Goal: Task Accomplishment & Management: Manage account settings

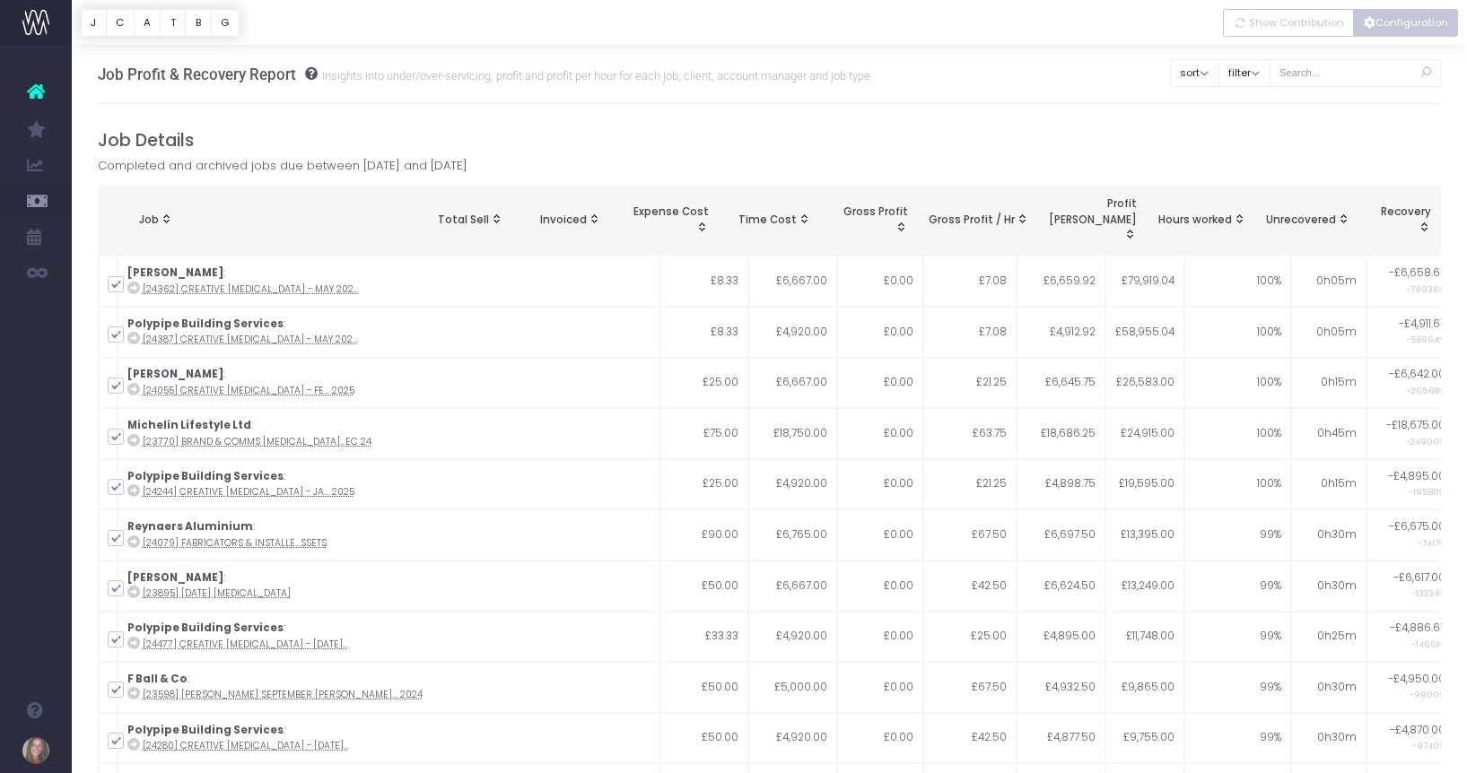
click at [1393, 22] on button "Configuration" at bounding box center [1405, 23] width 105 height 28
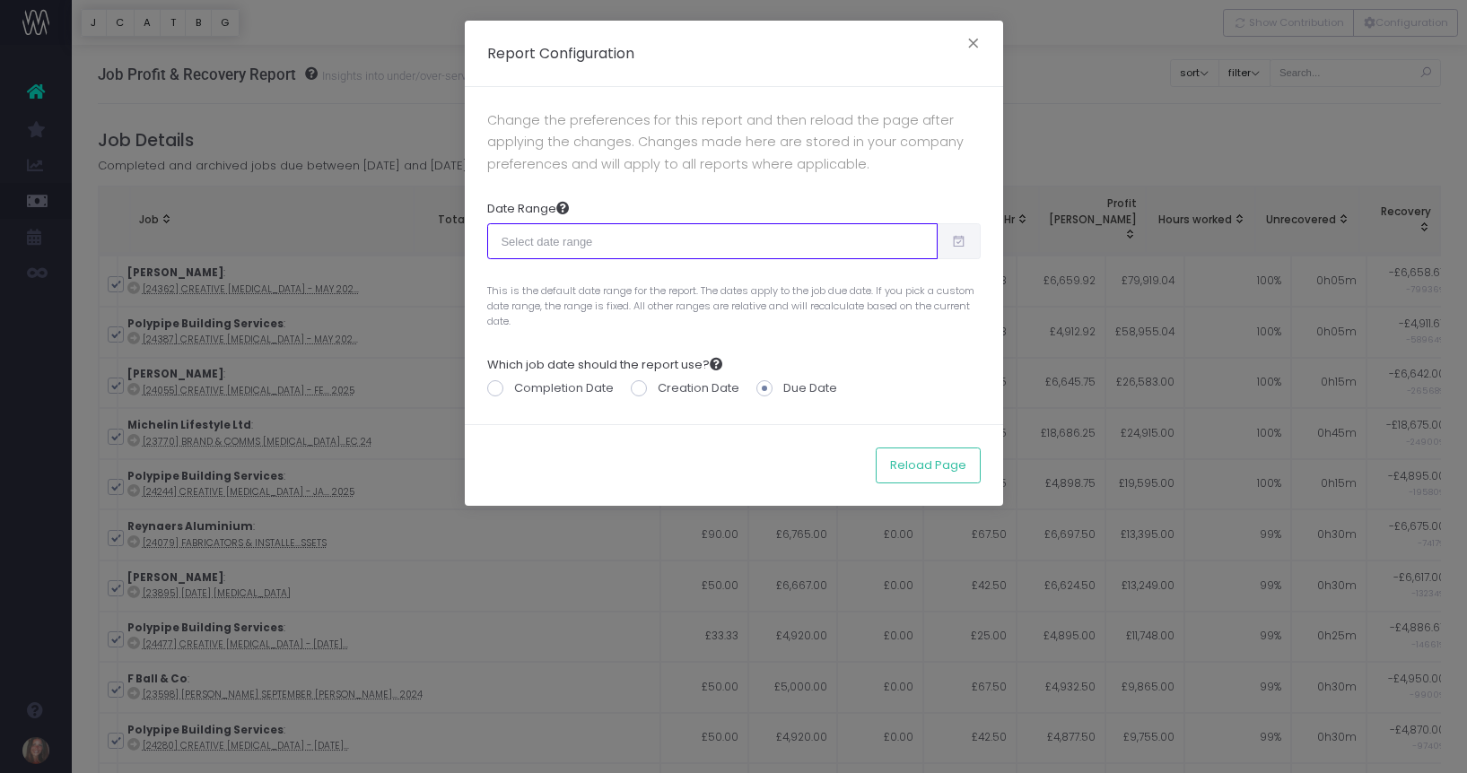
click at [618, 248] on input "text" at bounding box center [712, 241] width 450 height 36
type input "[DATE]"
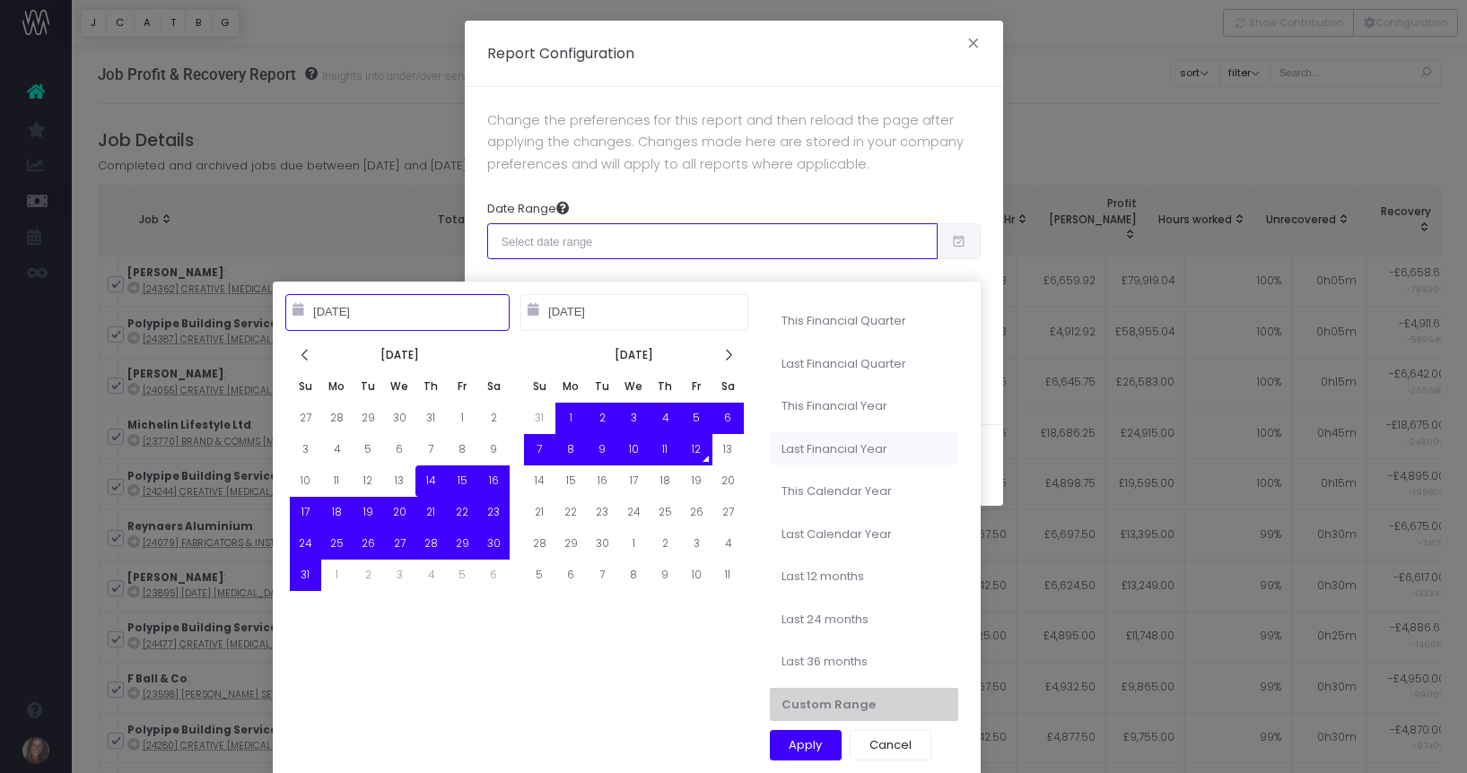
type input "[DATE]"
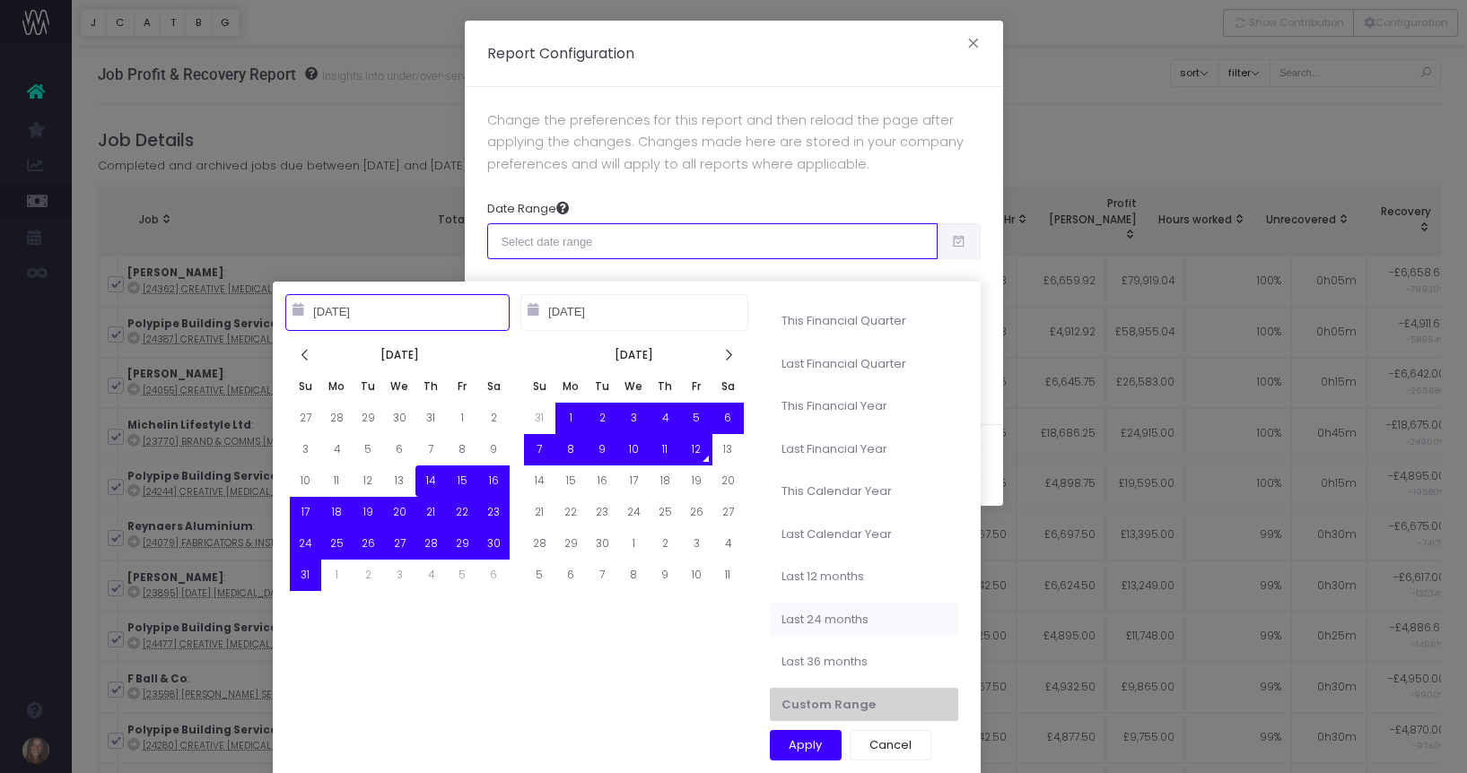
type input "[DATE]"
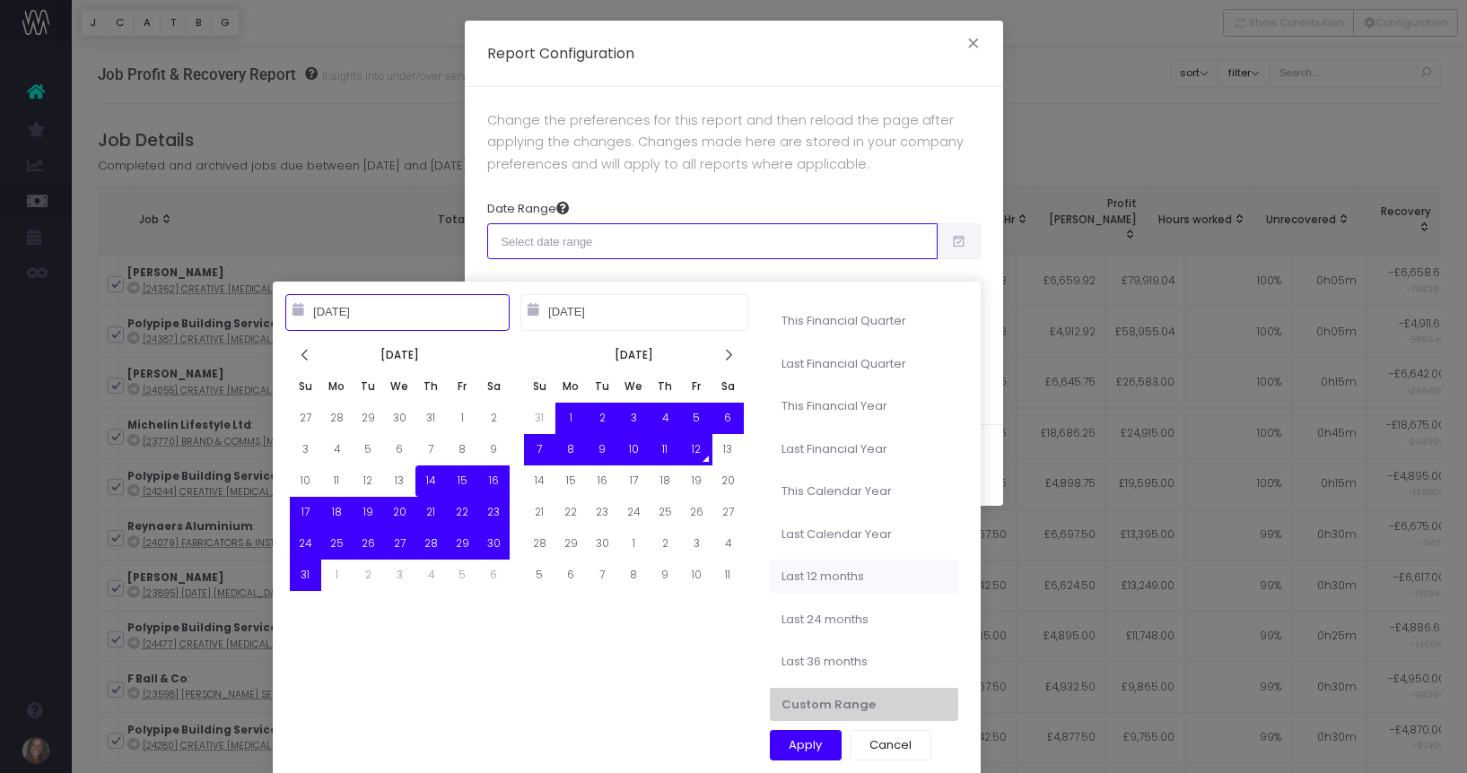
type input "[DATE]"
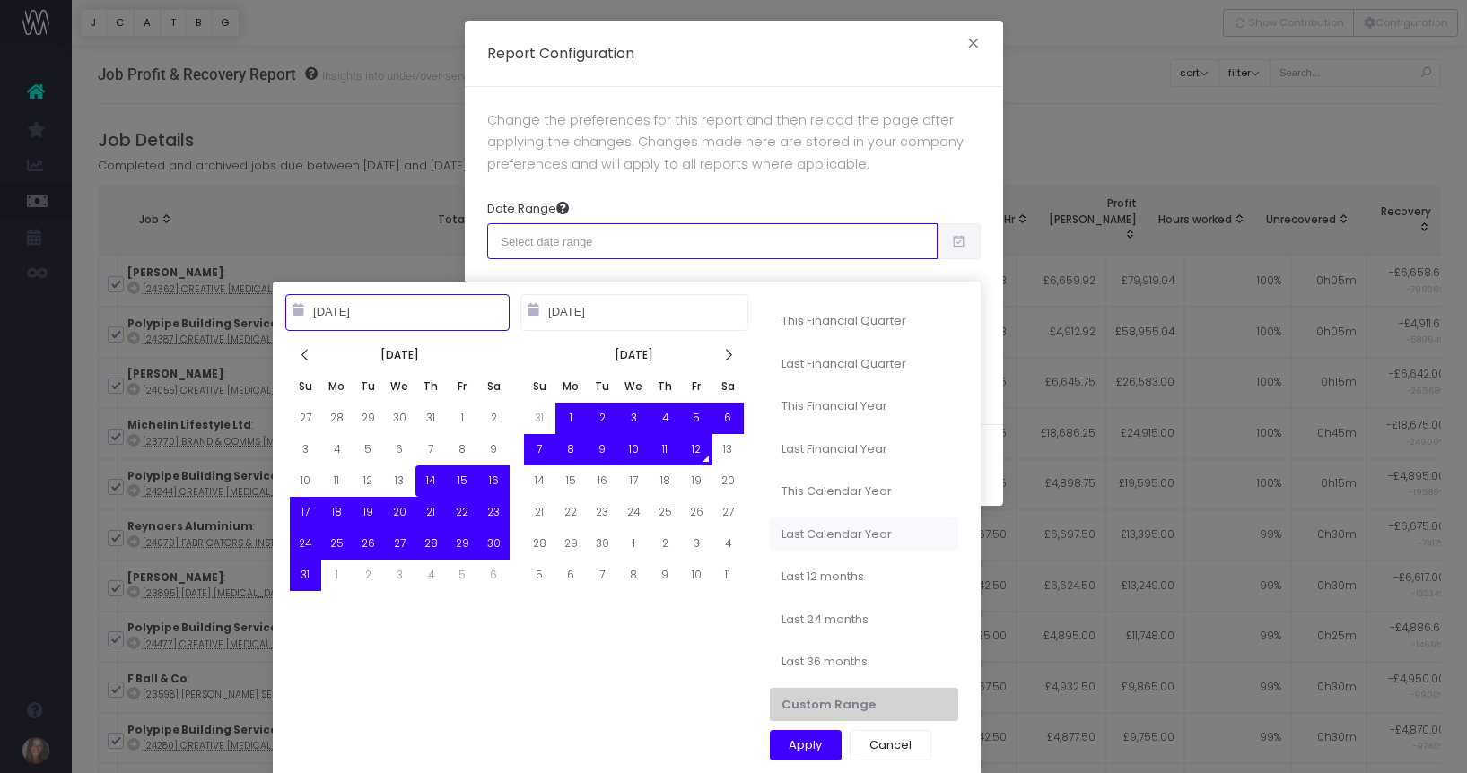
type input "[DATE]"
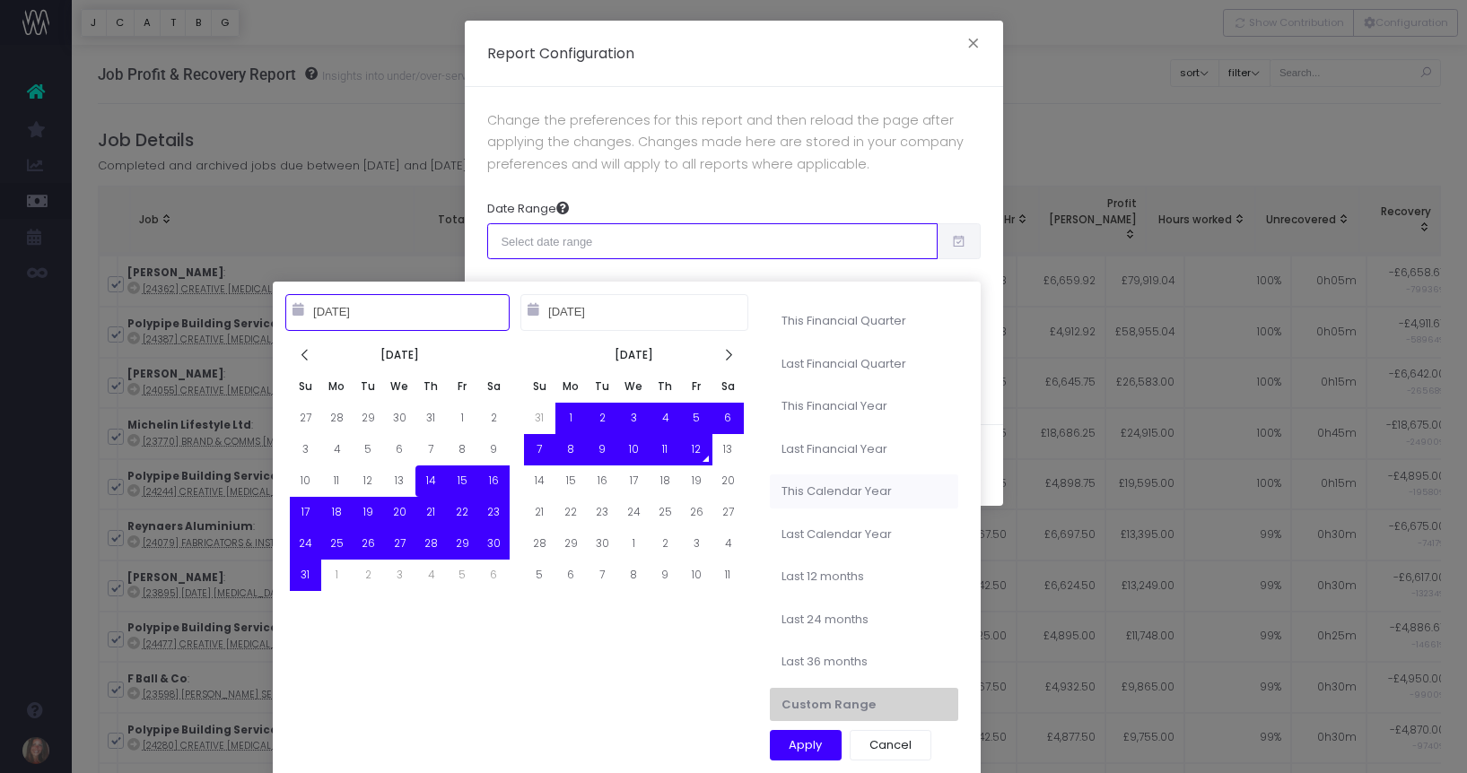
type input "[DATE]"
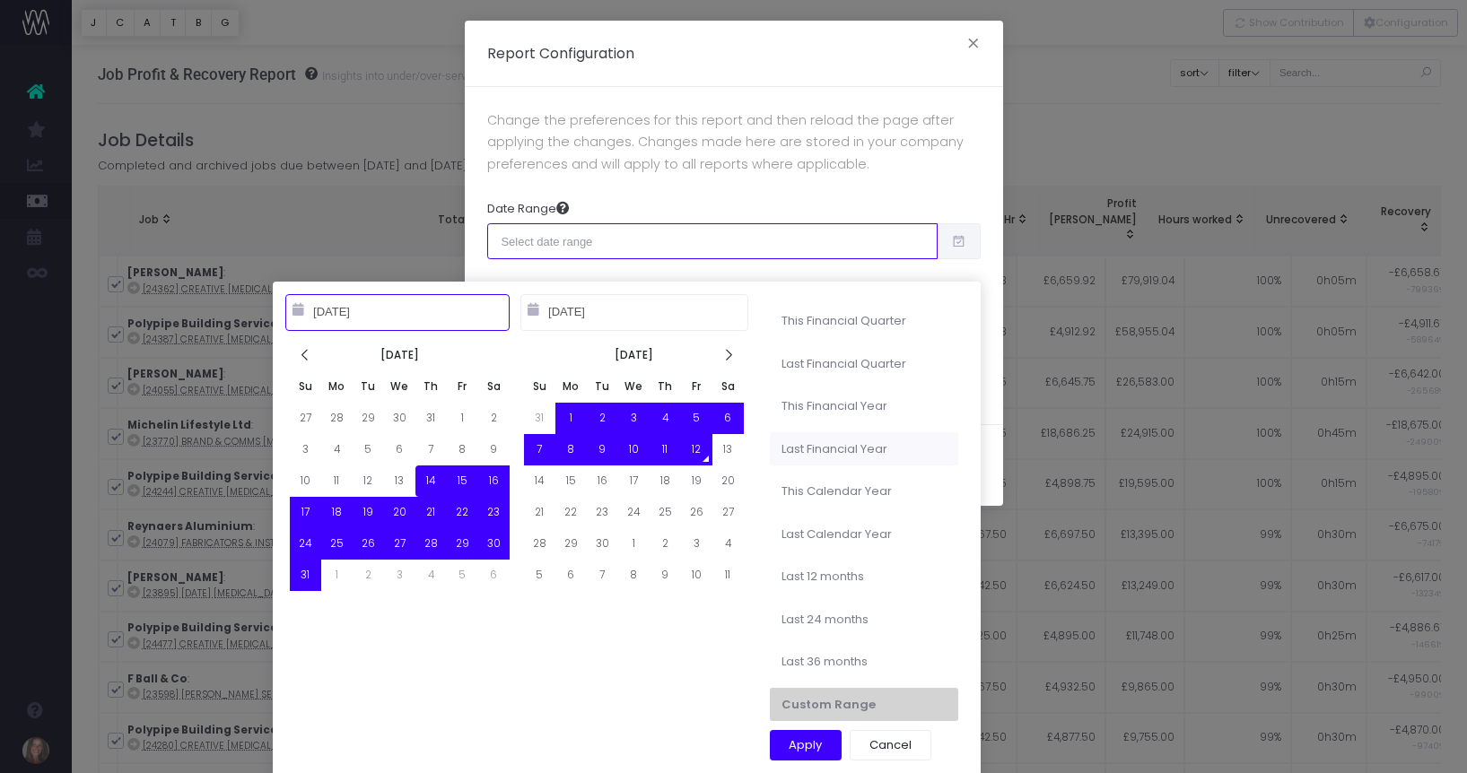
type input "[DATE]"
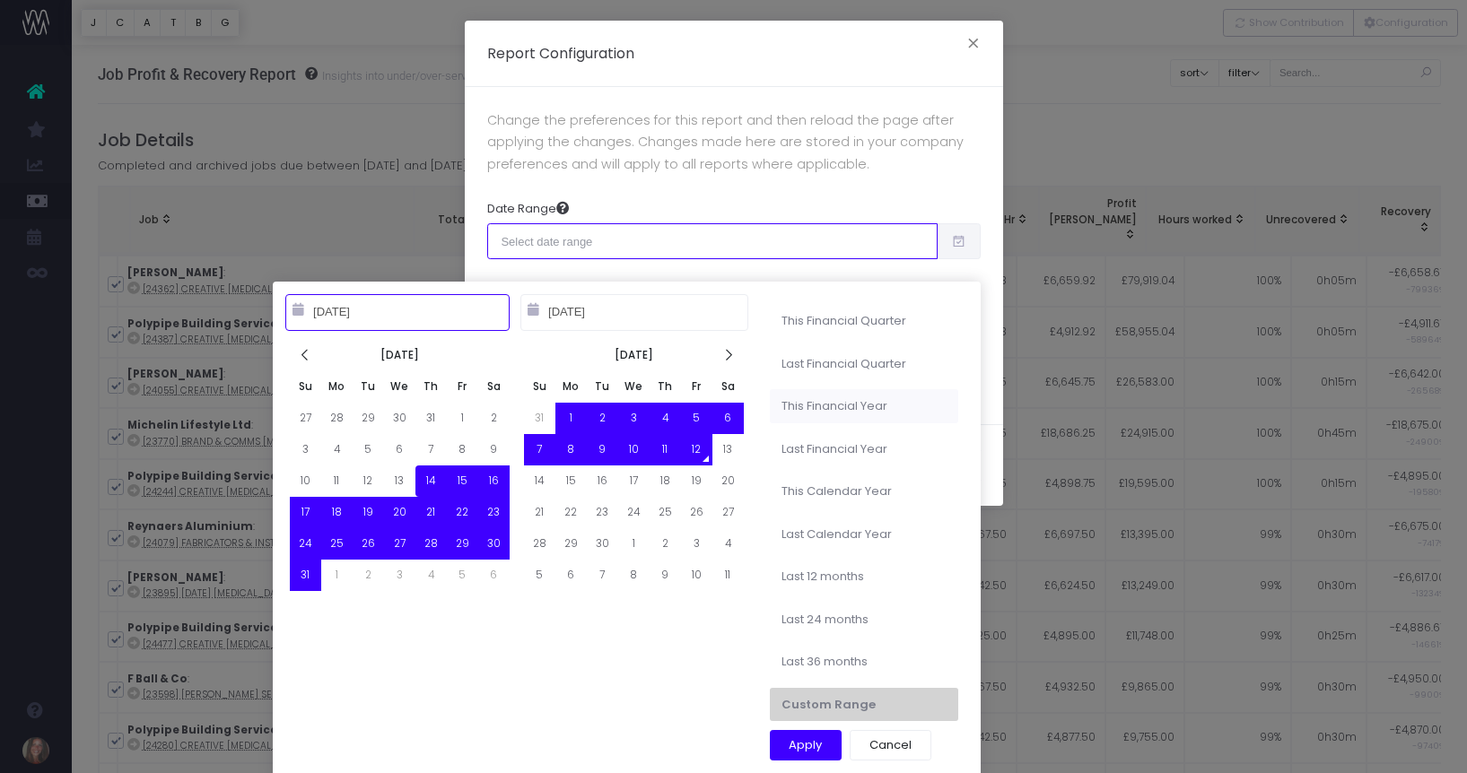
type input "[DATE]"
click at [820, 398] on li "This Financial Year" at bounding box center [864, 406] width 188 height 34
type input "[DATE] – [DATE]"
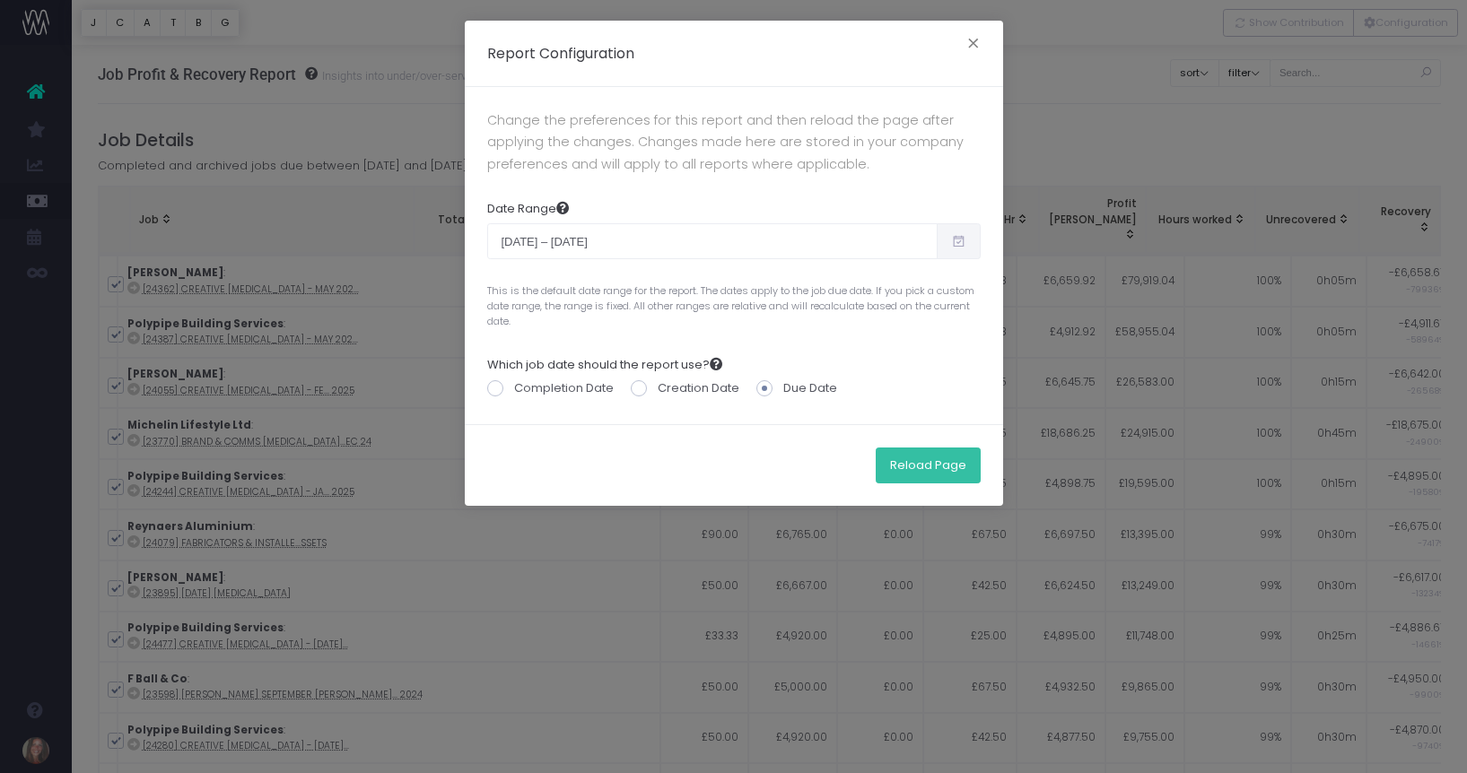
click at [907, 459] on button "Reload Page" at bounding box center [928, 466] width 105 height 36
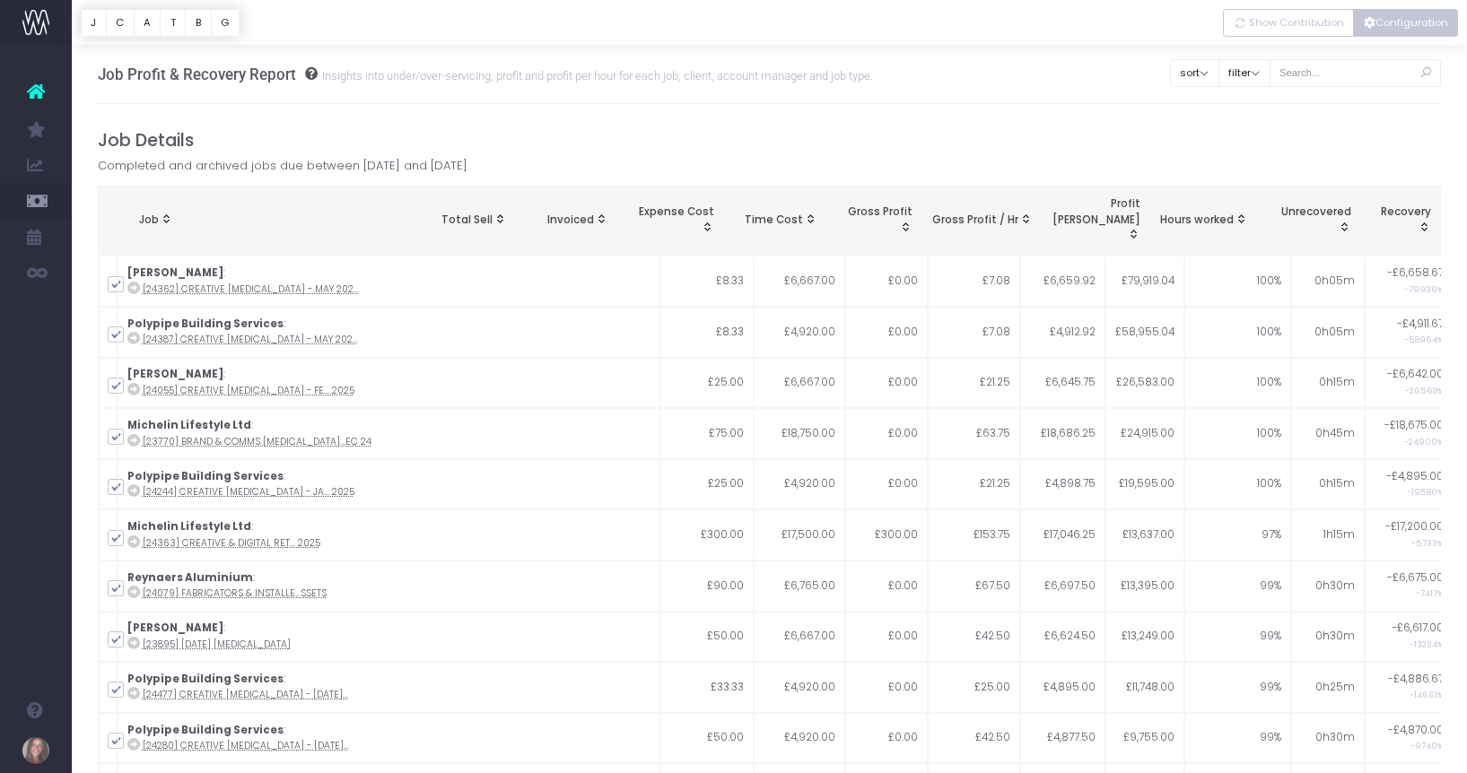
click at [1409, 15] on button "Configuration" at bounding box center [1405, 23] width 105 height 28
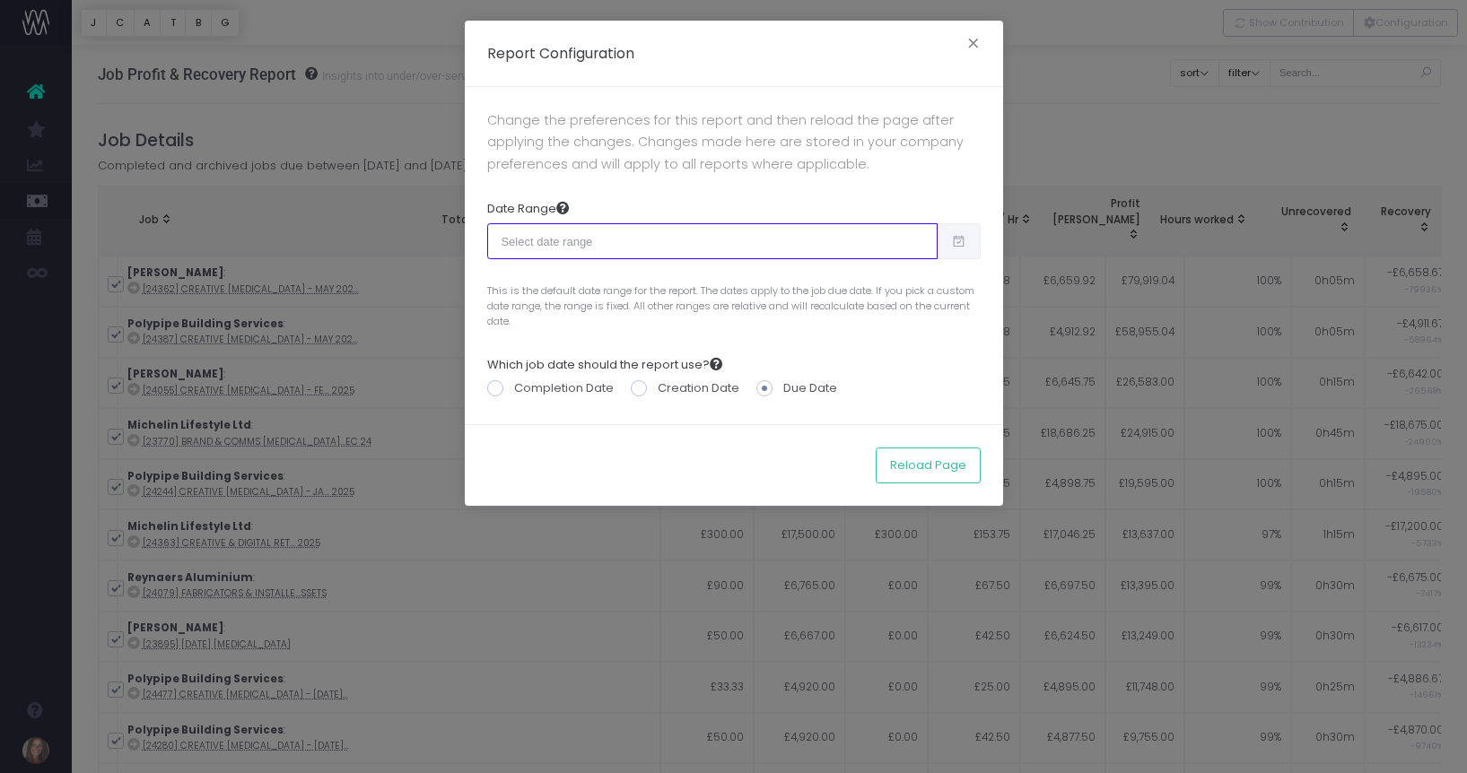
click at [765, 231] on input "text" at bounding box center [712, 241] width 450 height 36
type input "[DATE]"
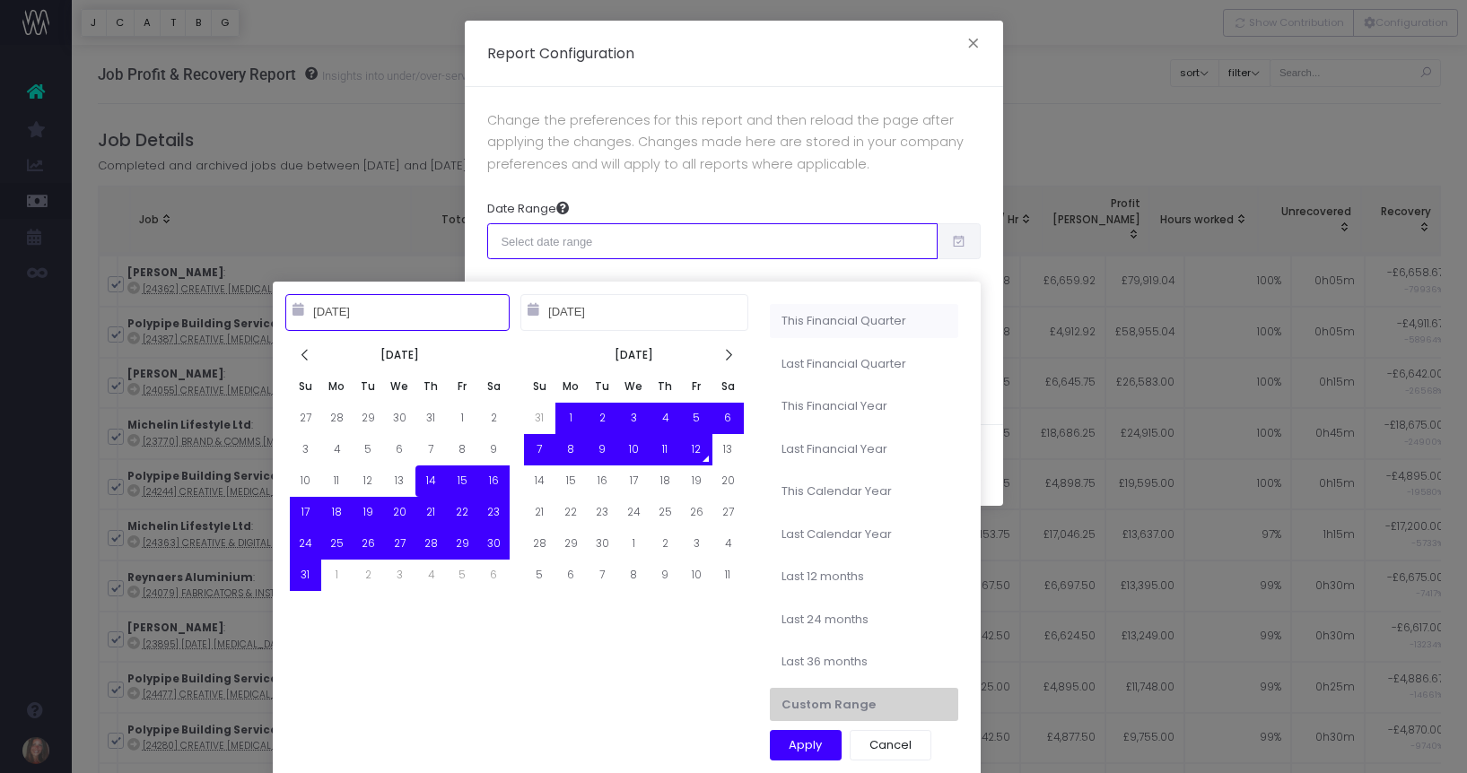
type input "07-01-2025"
type input "[DATE]"
type input "04-01-2025"
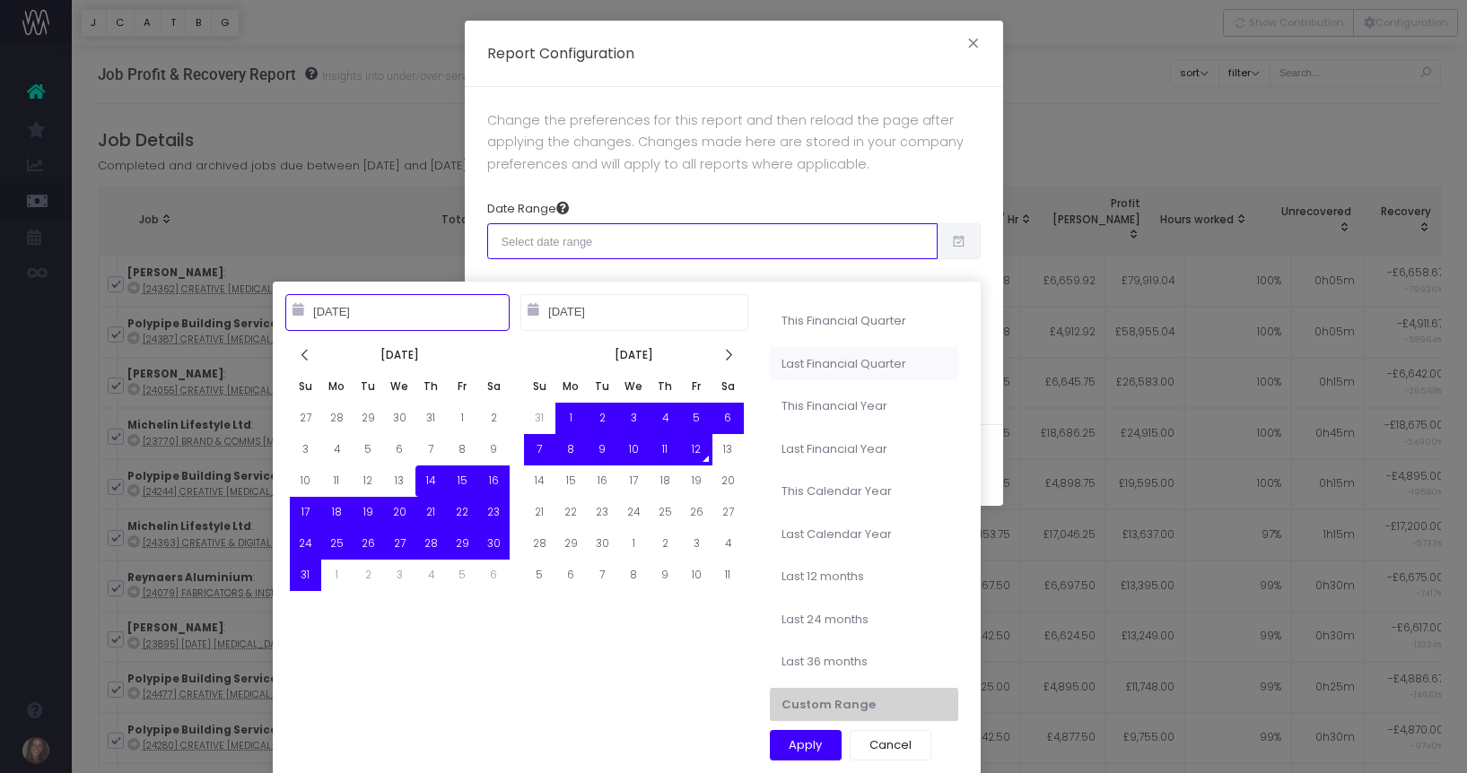
type input "06-30-2025"
type input "[DATE]"
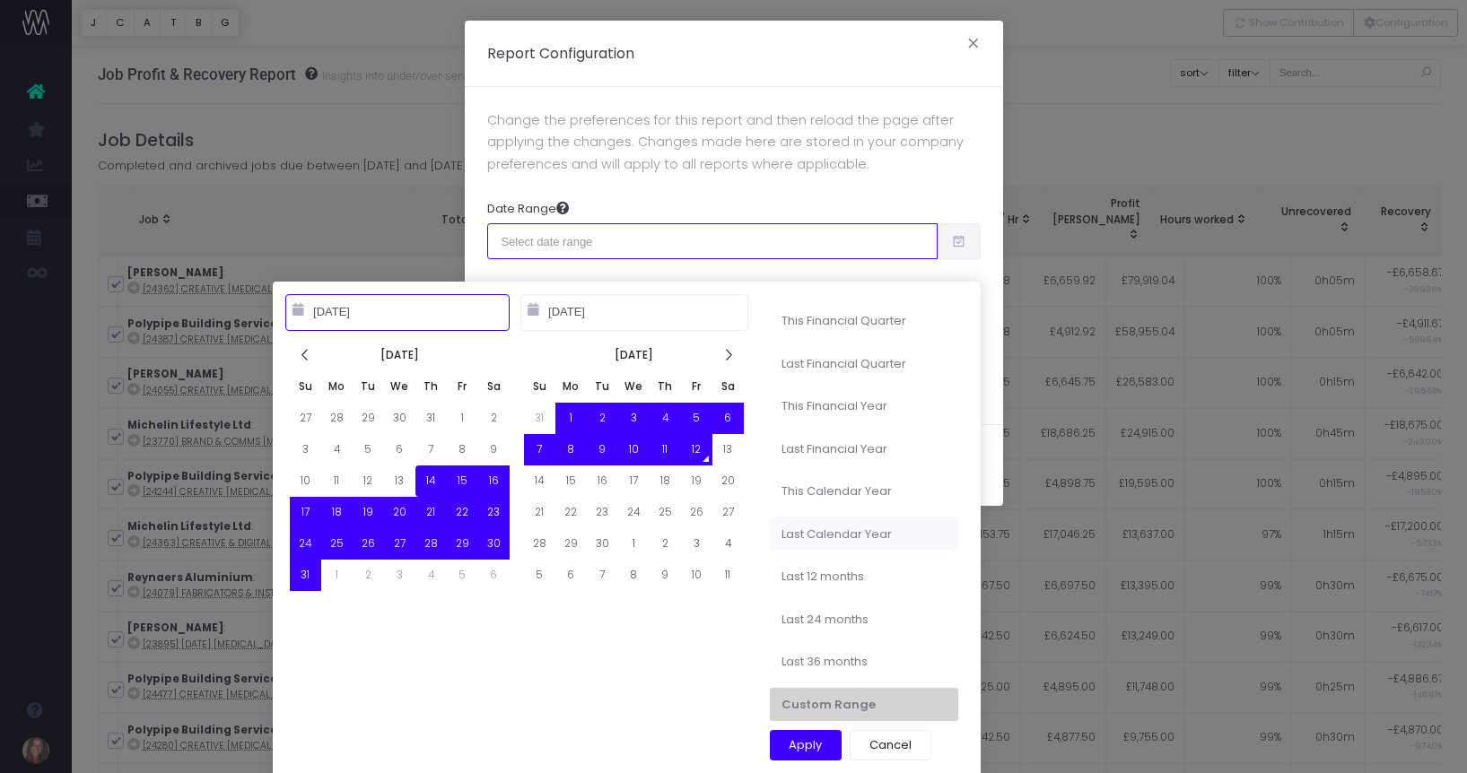
type input "[DATE]"
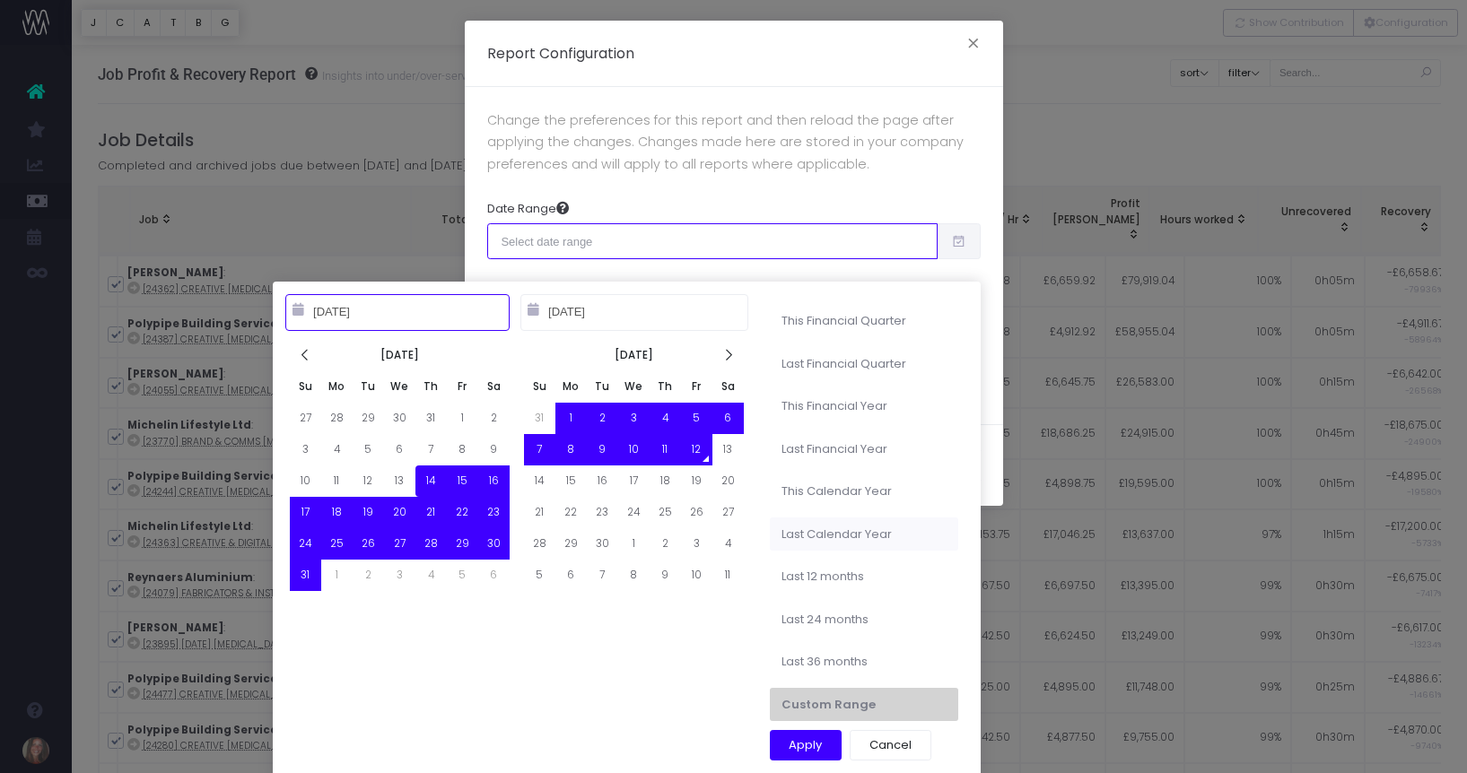
type input "[DATE]"
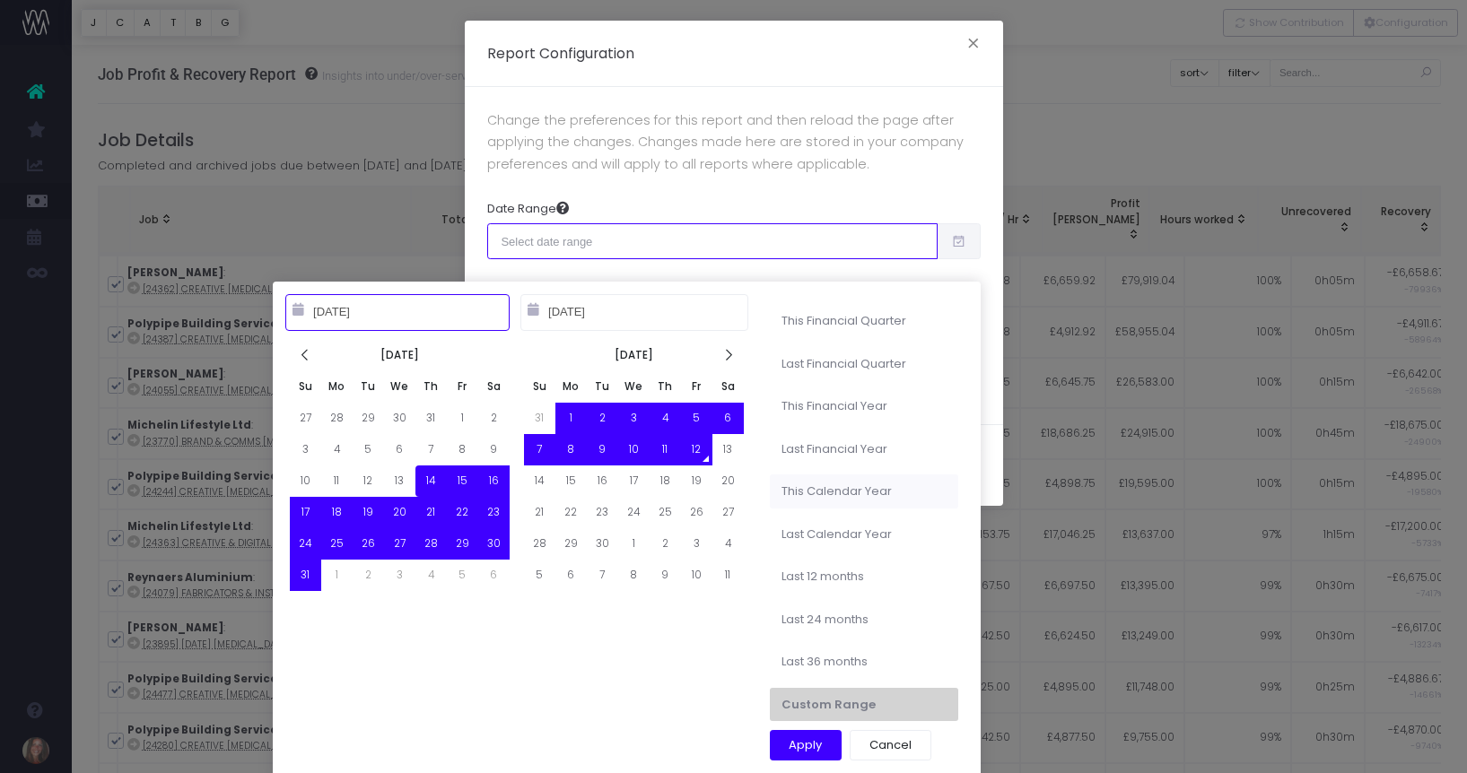
type input "[DATE]"
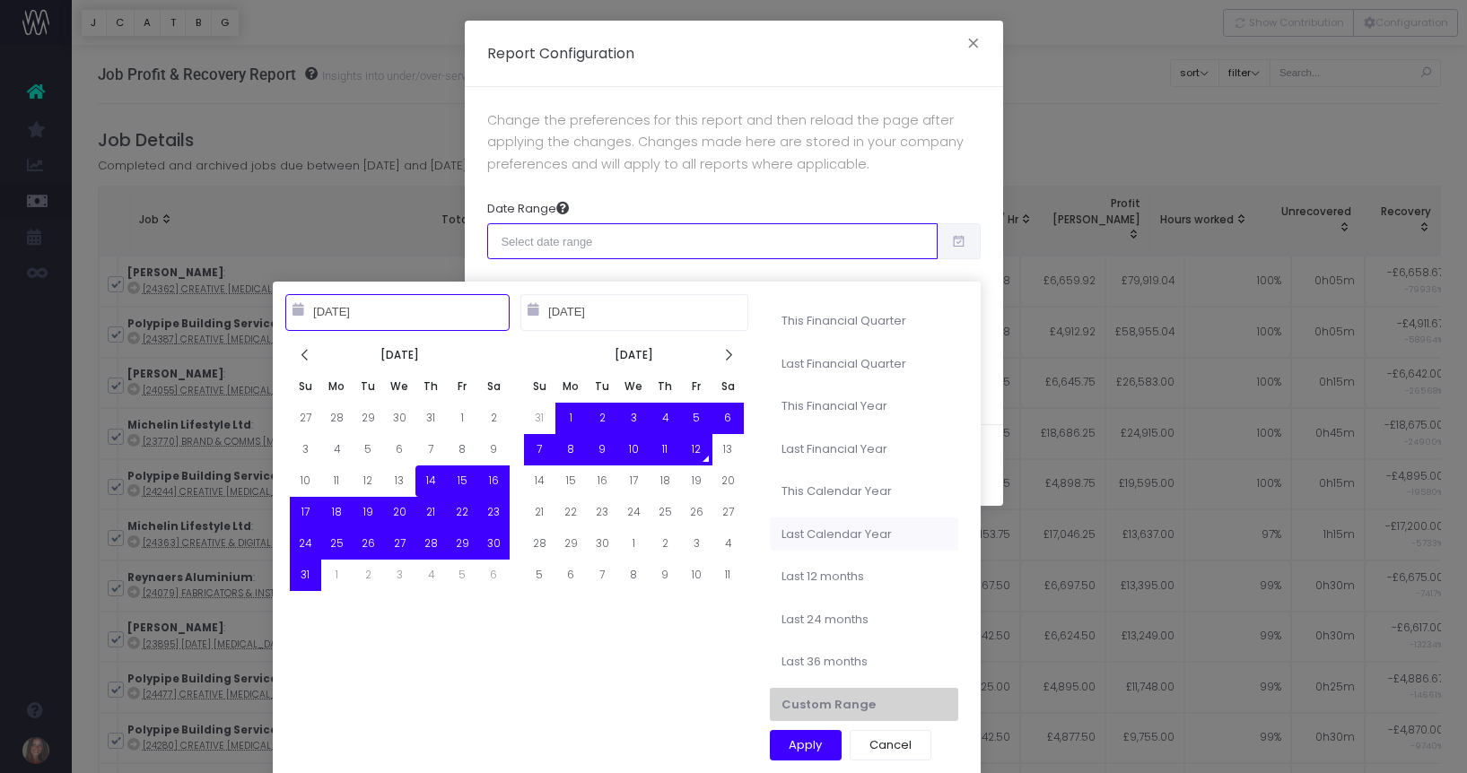
type input "[DATE]"
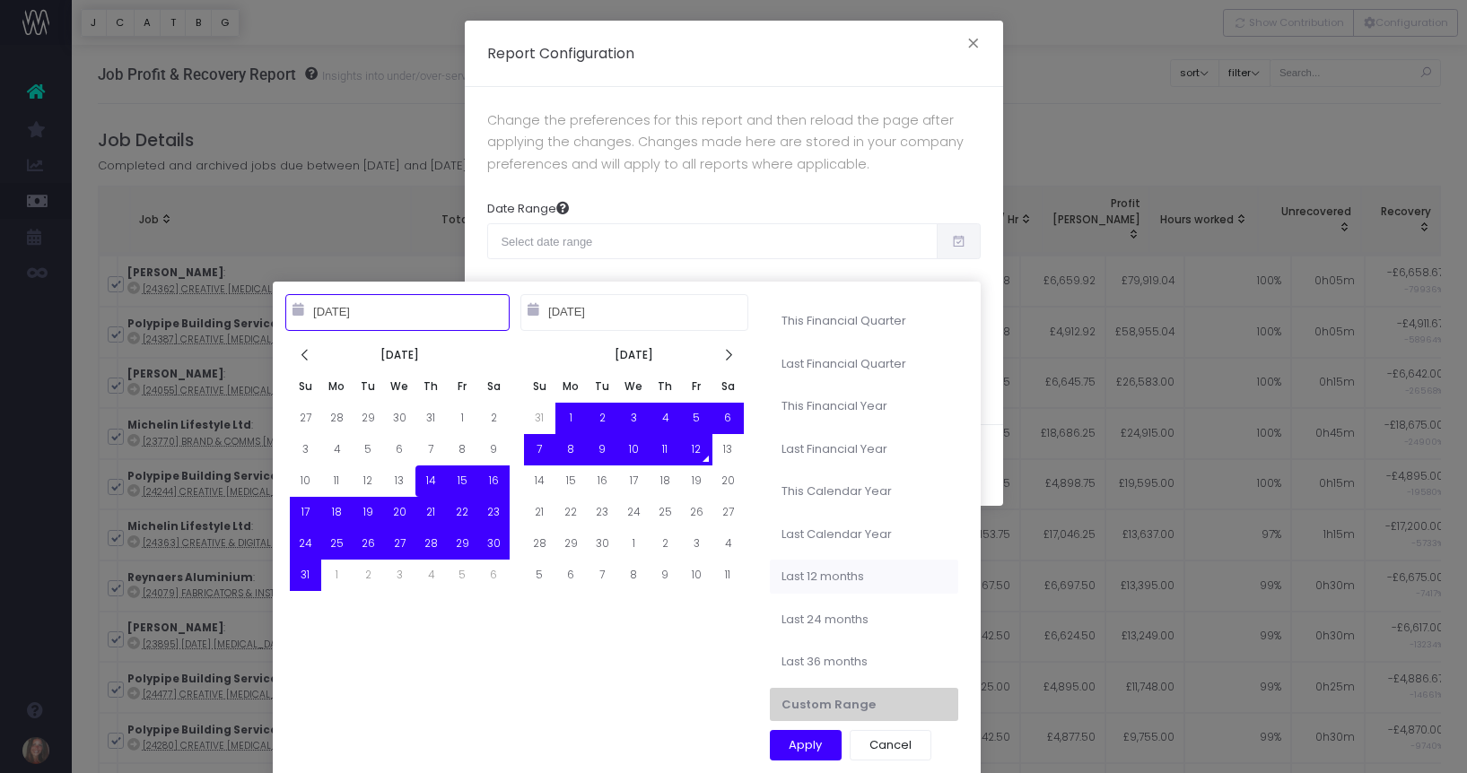
click at [838, 572] on li "Last 12 months" at bounding box center [864, 577] width 188 height 34
type input "Sep 12th 2024 – Sep 11th 2025"
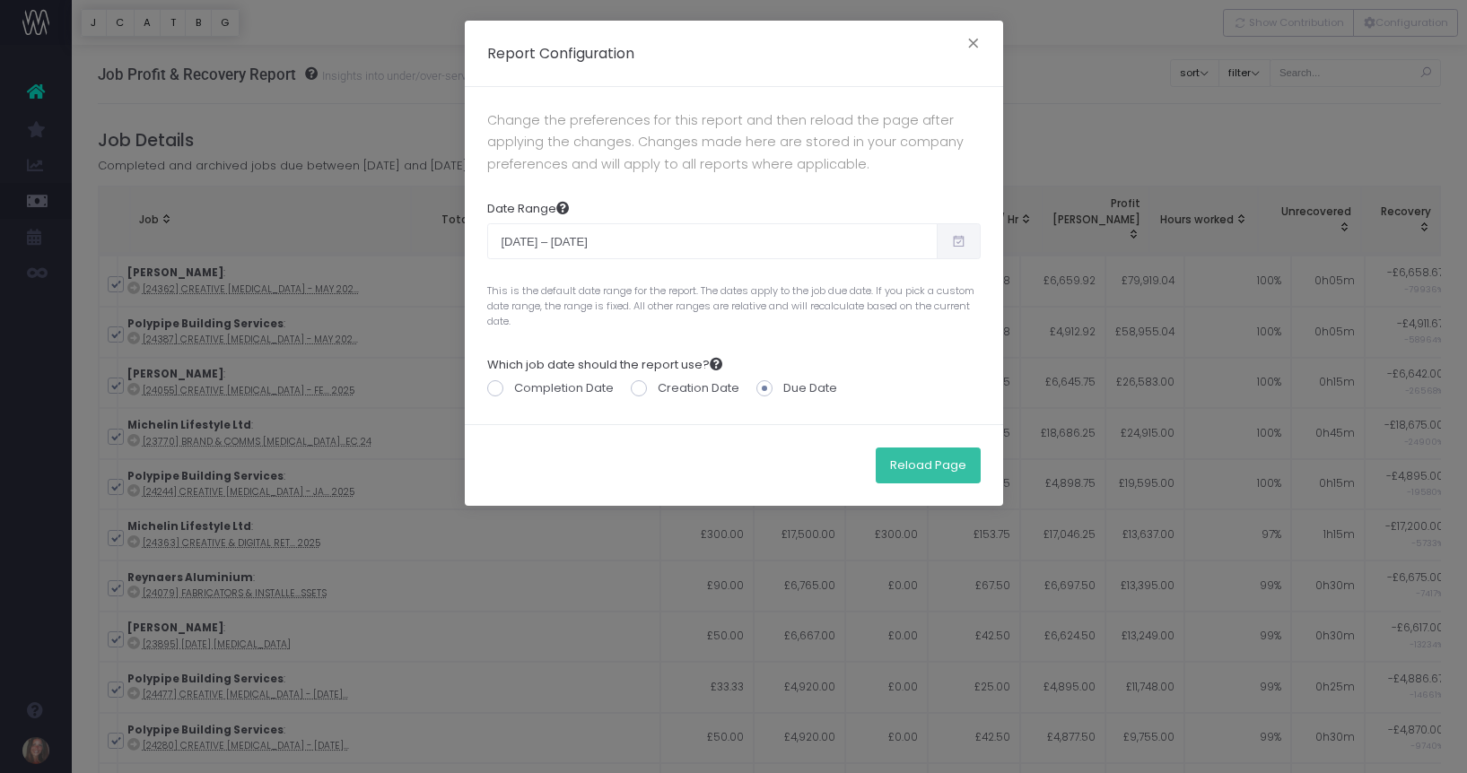
click at [925, 475] on button "Reload Page" at bounding box center [928, 466] width 105 height 36
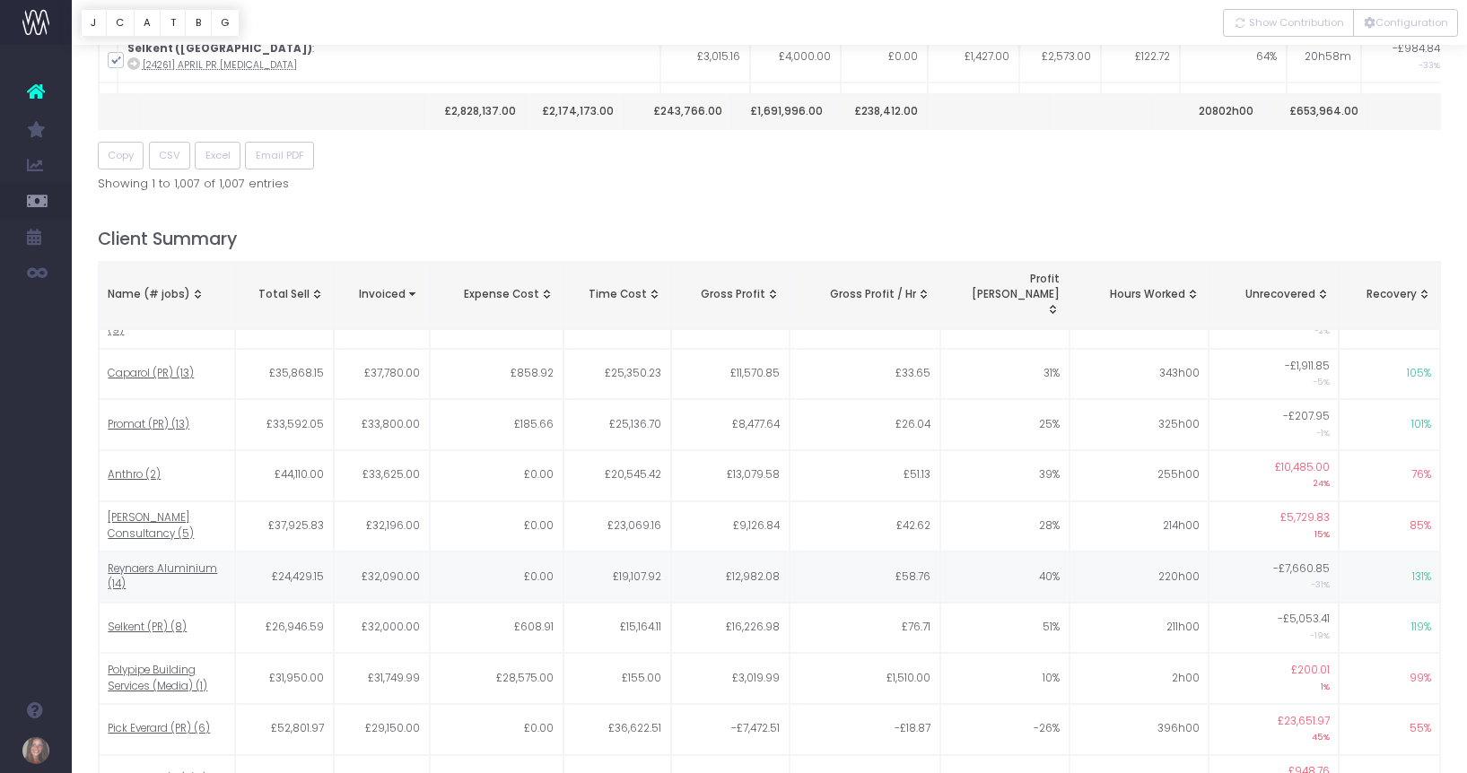
scroll to position [1114, 0]
